Goal: Information Seeking & Learning: Find specific fact

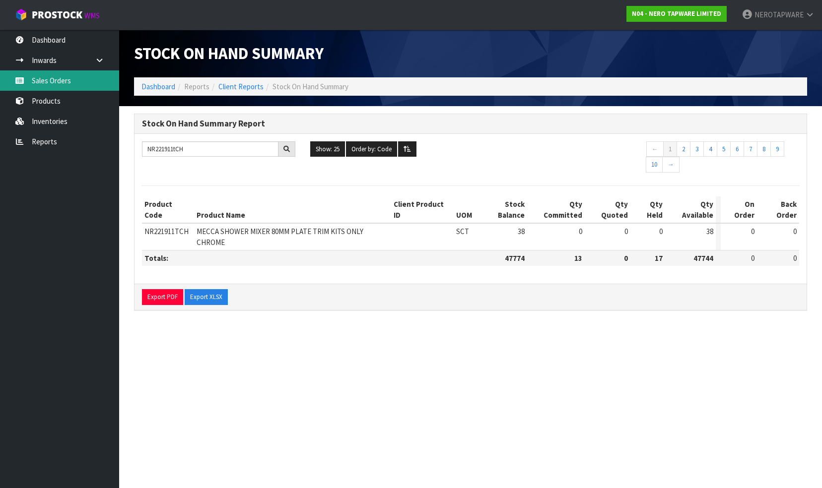
drag, startPoint x: 61, startPoint y: 80, endPoint x: 83, endPoint y: 84, distance: 22.8
click at [61, 80] on link "Sales Orders" at bounding box center [59, 80] width 119 height 20
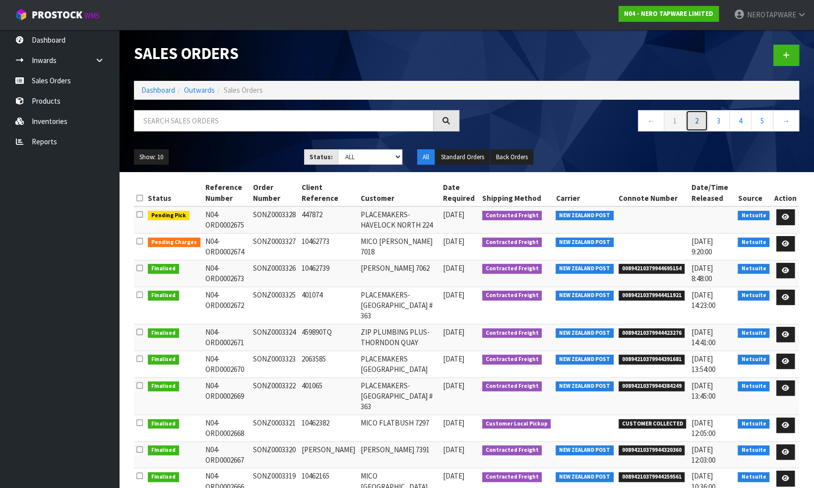
click at [698, 120] on link "2" at bounding box center [697, 120] width 22 height 21
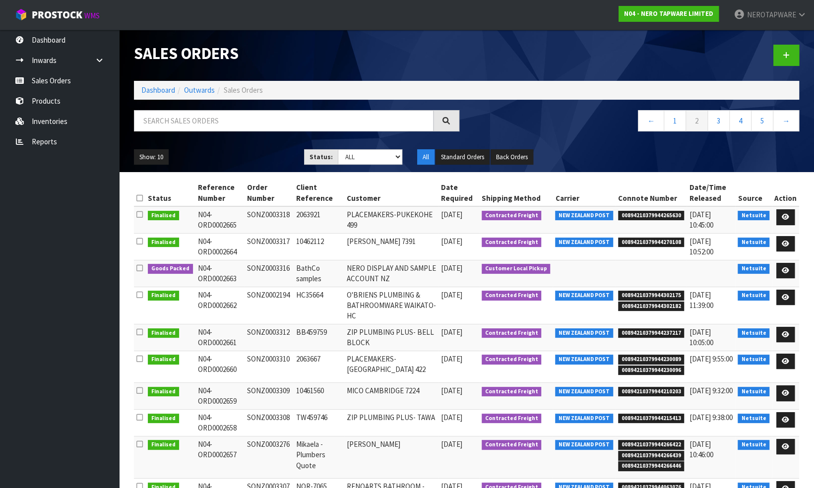
click at [661, 213] on span "00894210379944265630" at bounding box center [651, 216] width 67 height 10
copy span "00894210379944265630"
click at [655, 239] on span "00894210379944270108" at bounding box center [651, 243] width 67 height 10
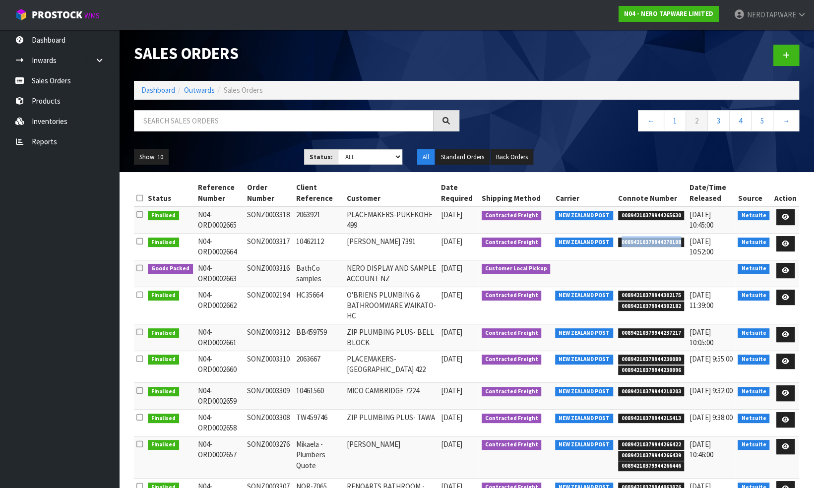
copy span "00894210379944270108"
click at [635, 240] on span "00894210379944270108" at bounding box center [651, 243] width 67 height 10
click at [658, 294] on span "00894210379944302175" at bounding box center [651, 296] width 67 height 10
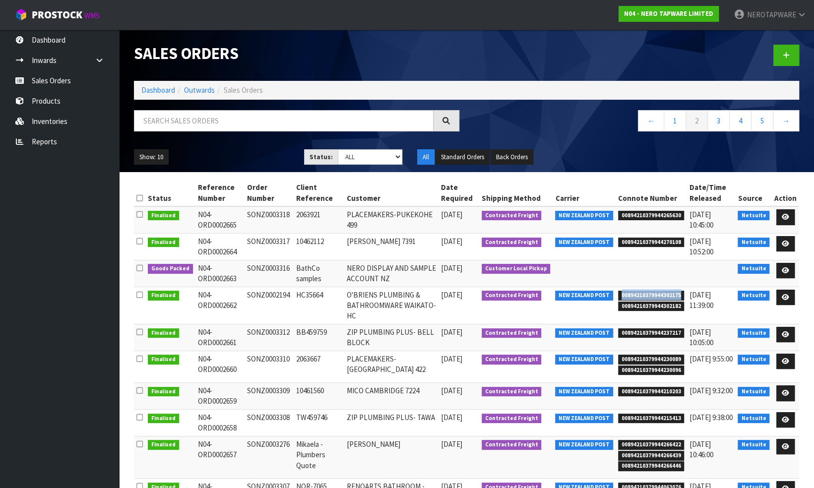
copy span "00894210379944302175"
click at [634, 330] on span "00894210379944237217" at bounding box center [651, 334] width 67 height 10
copy span "00894210379944237217"
click at [641, 356] on span "00894210379944230089" at bounding box center [651, 360] width 67 height 10
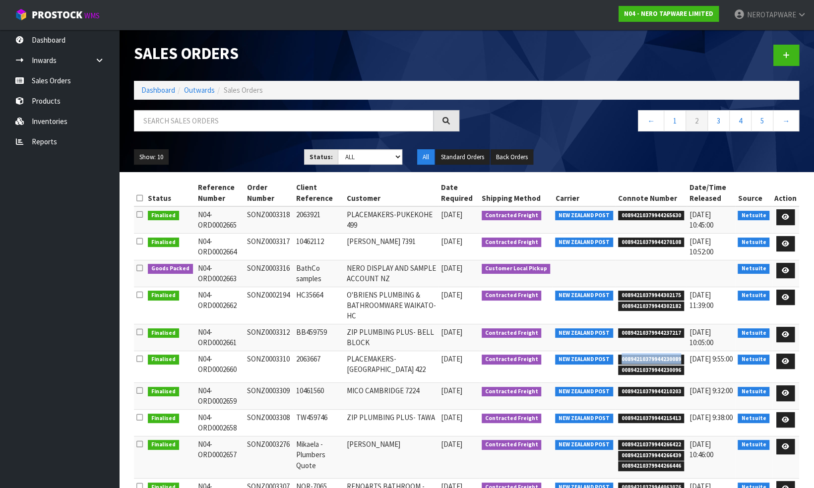
click at [641, 356] on span "00894210379944230089" at bounding box center [651, 360] width 67 height 10
copy span "00894210379944230089"
click at [650, 123] on link "←" at bounding box center [651, 120] width 26 height 21
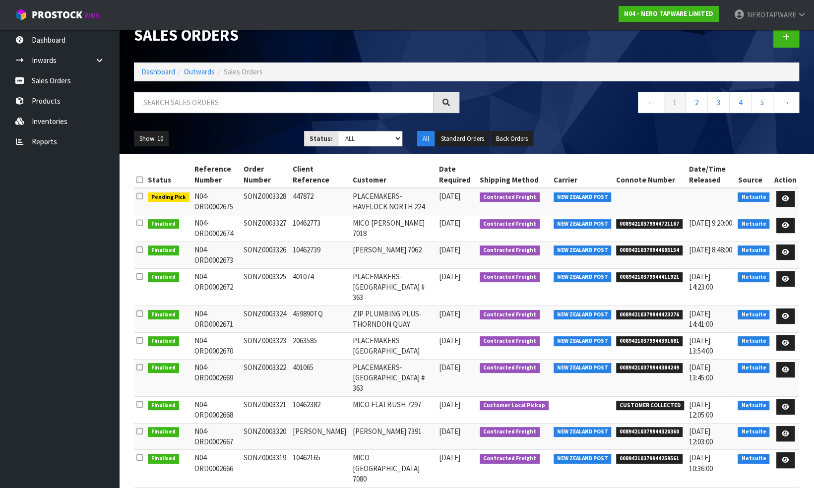
scroll to position [27, 0]
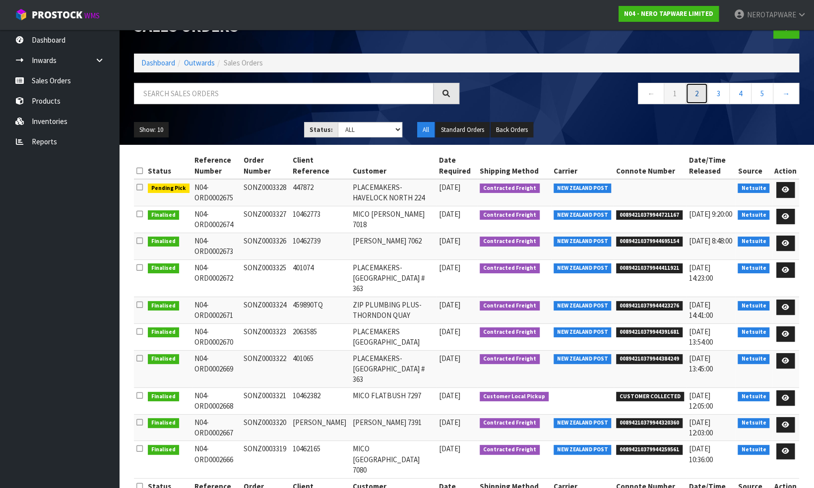
click at [704, 93] on link "2" at bounding box center [697, 93] width 22 height 21
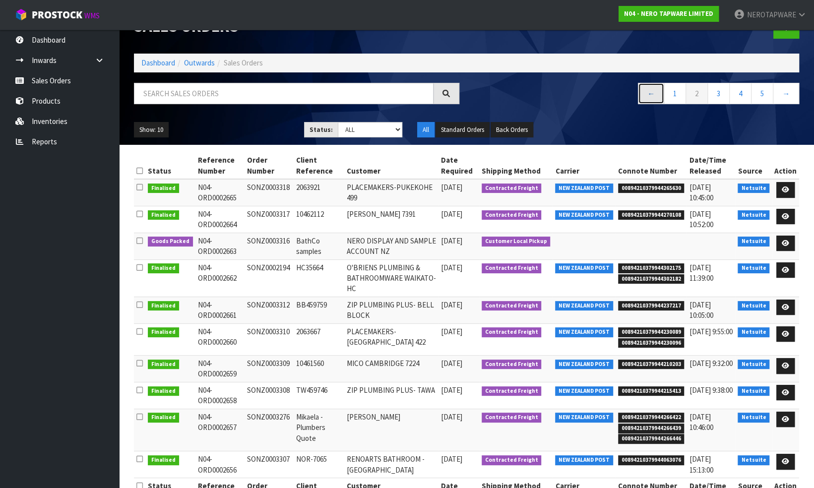
click at [653, 96] on link "←" at bounding box center [651, 93] width 26 height 21
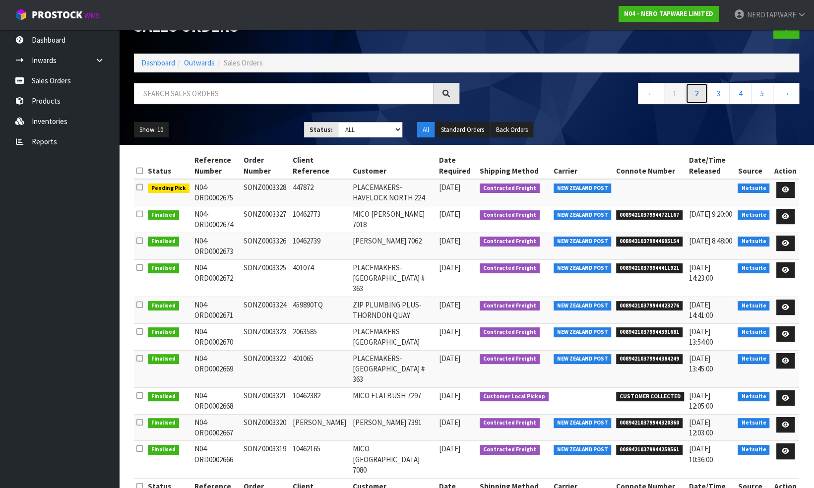
click at [703, 92] on link "2" at bounding box center [697, 93] width 22 height 21
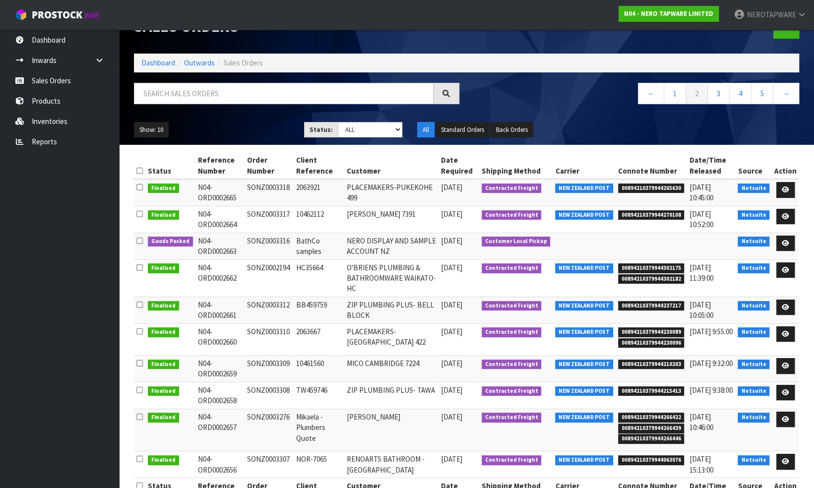
click at [270, 329] on td "SONZ0003310" at bounding box center [269, 340] width 49 height 32
copy td "SONZ0003310"
click at [645, 364] on span "00894210379944210203" at bounding box center [651, 365] width 67 height 10
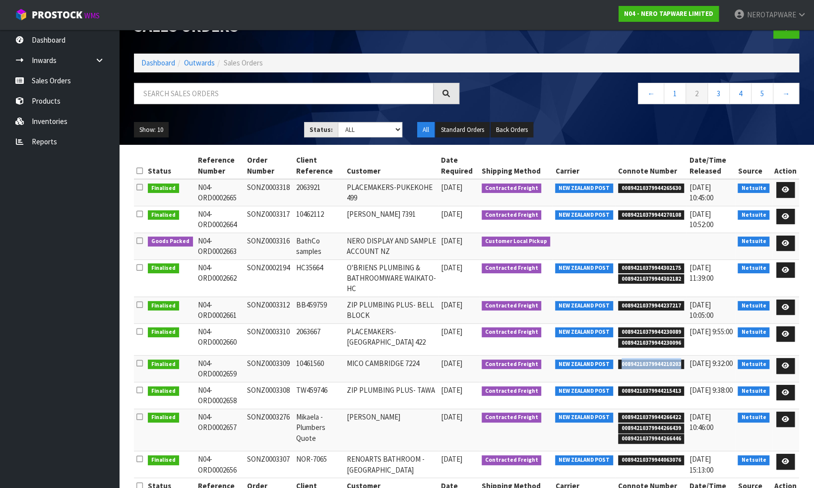
copy span "00894210379944210203"
click at [643, 392] on span "00894210379944215413" at bounding box center [651, 392] width 67 height 10
copy span "00894210379944215413"
click at [634, 416] on span "00894210379944266422" at bounding box center [651, 418] width 67 height 10
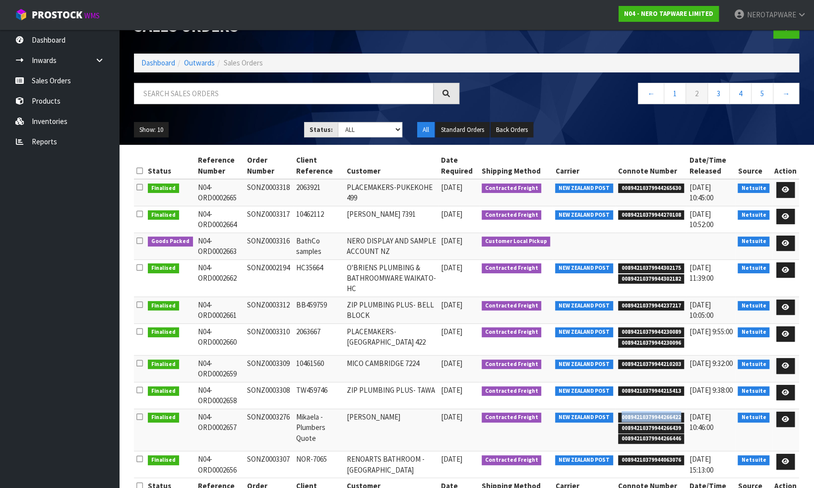
click at [634, 416] on span "00894210379944266422" at bounding box center [651, 418] width 67 height 10
copy span "00894210379944266422"
click at [53, 102] on link "Products" at bounding box center [59, 101] width 119 height 20
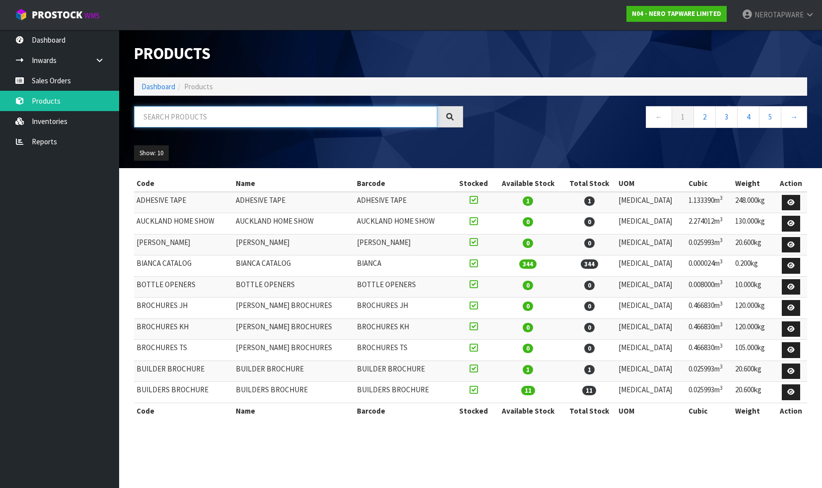
click at [168, 113] on input "text" at bounding box center [285, 116] width 303 height 21
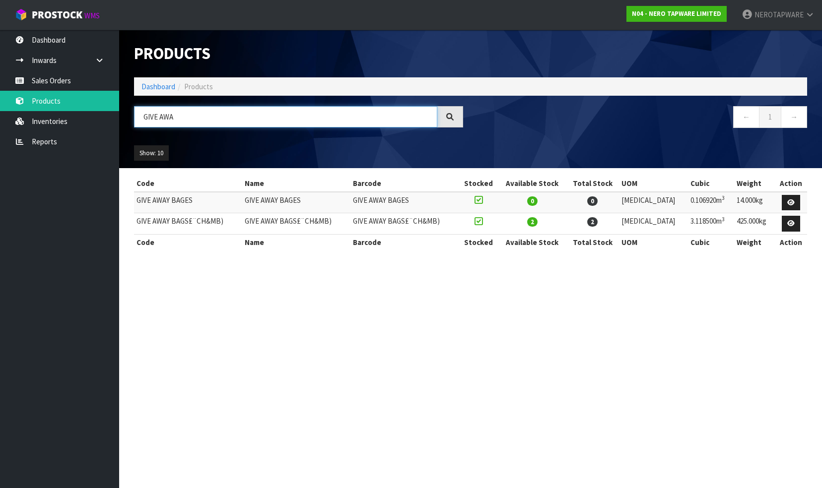
drag, startPoint x: 183, startPoint y: 116, endPoint x: 130, endPoint y: 117, distance: 52.6
click at [130, 117] on div "GIVE AWA" at bounding box center [299, 120] width 344 height 29
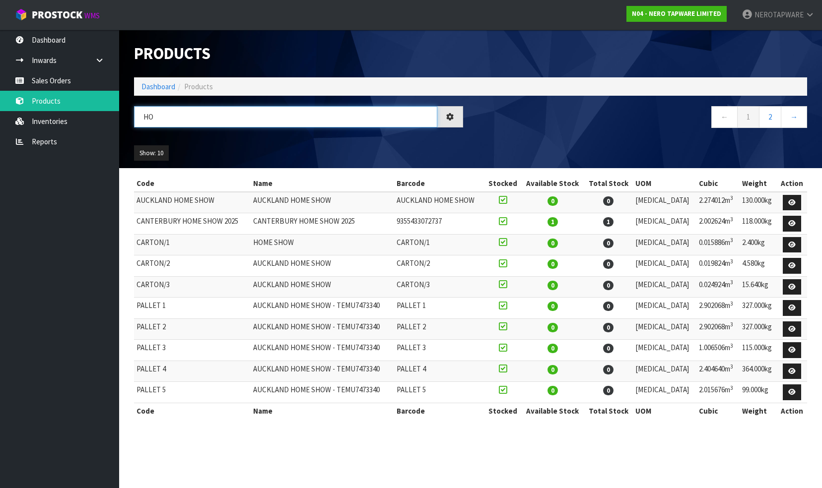
type input "H"
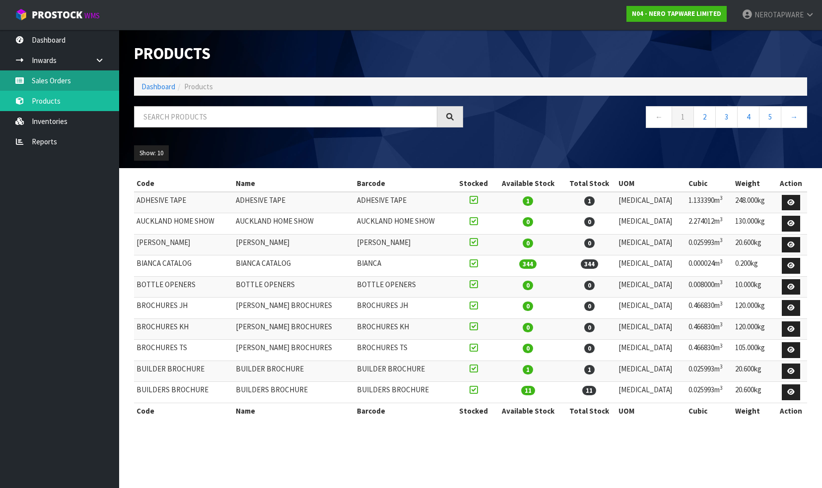
click at [47, 78] on link "Sales Orders" at bounding box center [59, 80] width 119 height 20
